Goal: Navigation & Orientation: Find specific page/section

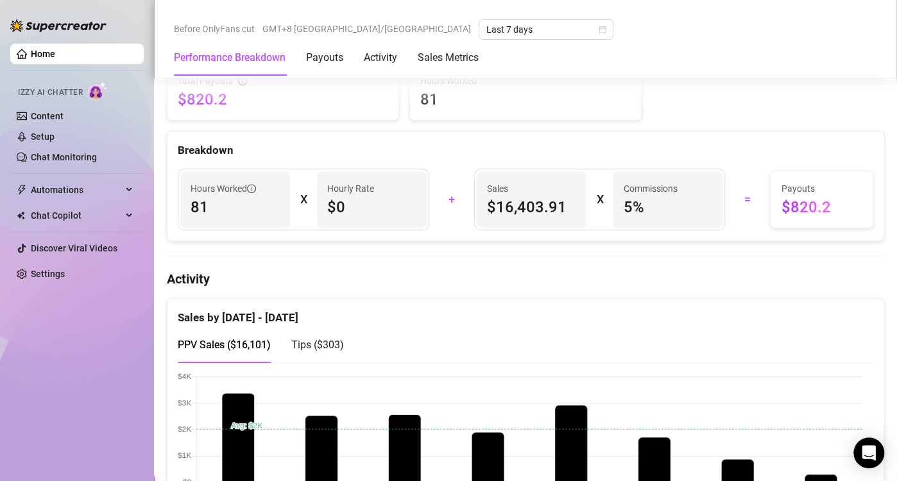
scroll to position [577, 0]
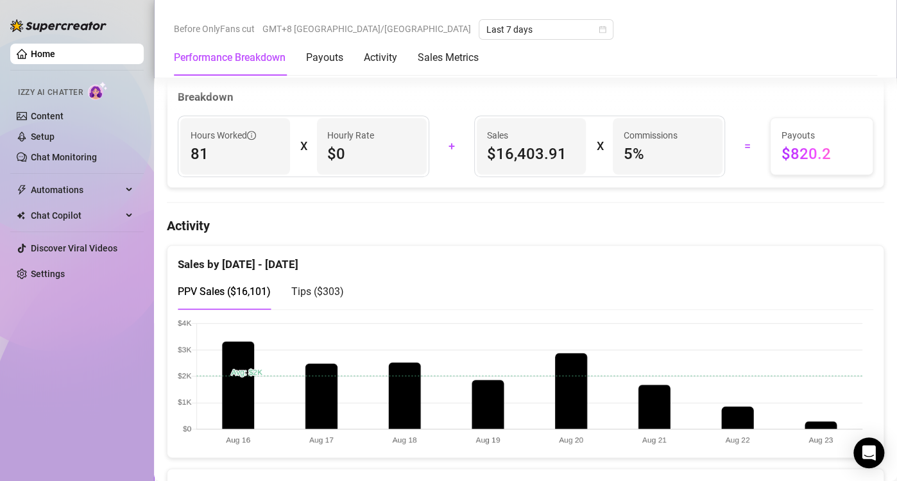
scroll to position [513, 0]
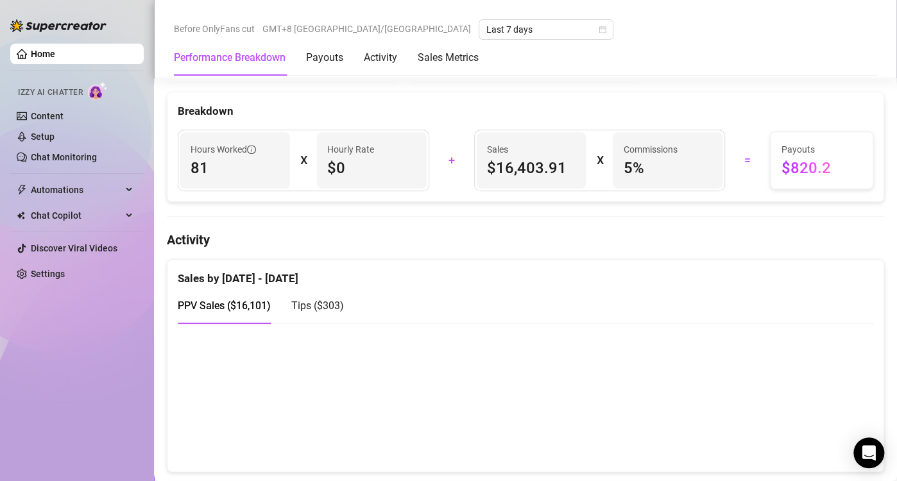
scroll to position [513, 0]
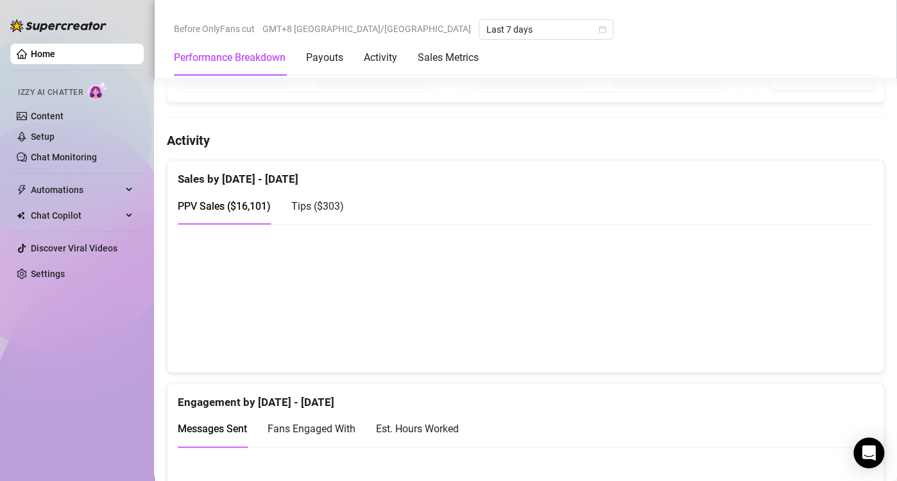
scroll to position [641, 0]
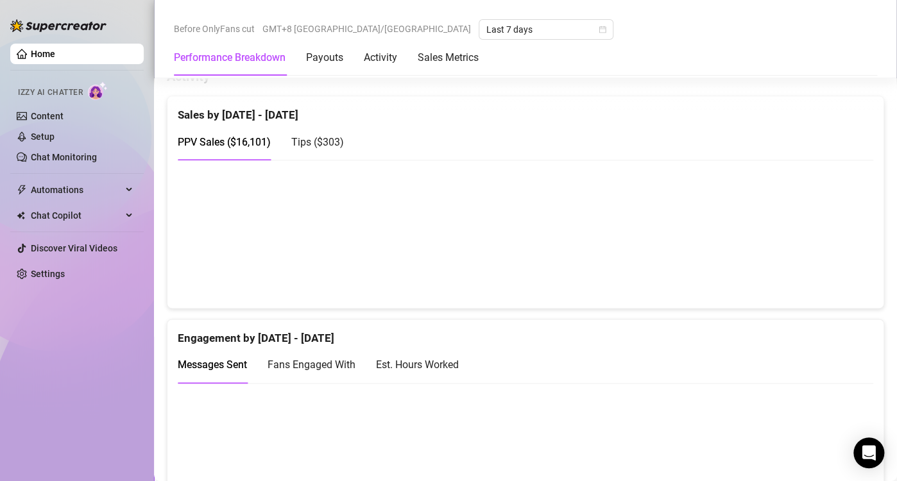
click at [325, 136] on span "Tips ( $303 )" at bounding box center [317, 142] width 53 height 12
